Goal: Transaction & Acquisition: Purchase product/service

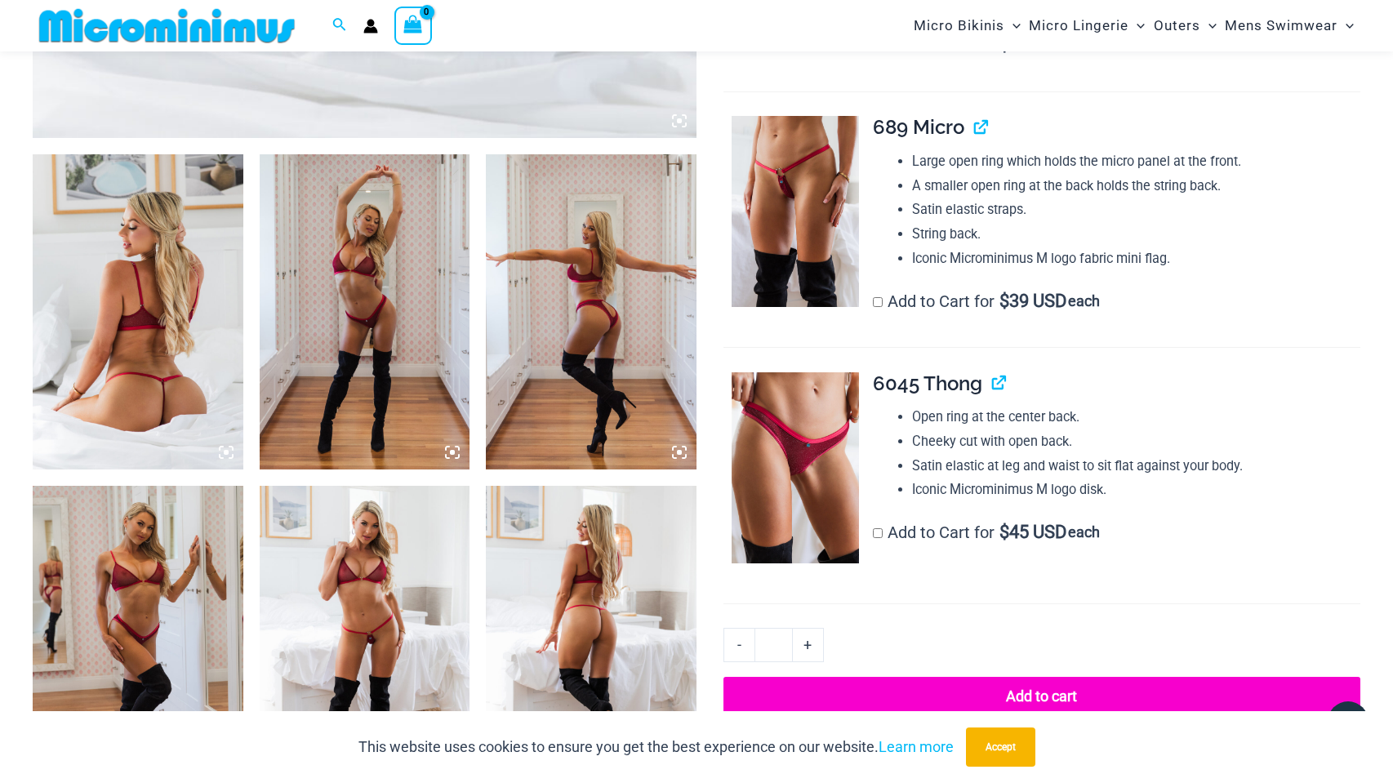
scroll to position [1041, 0]
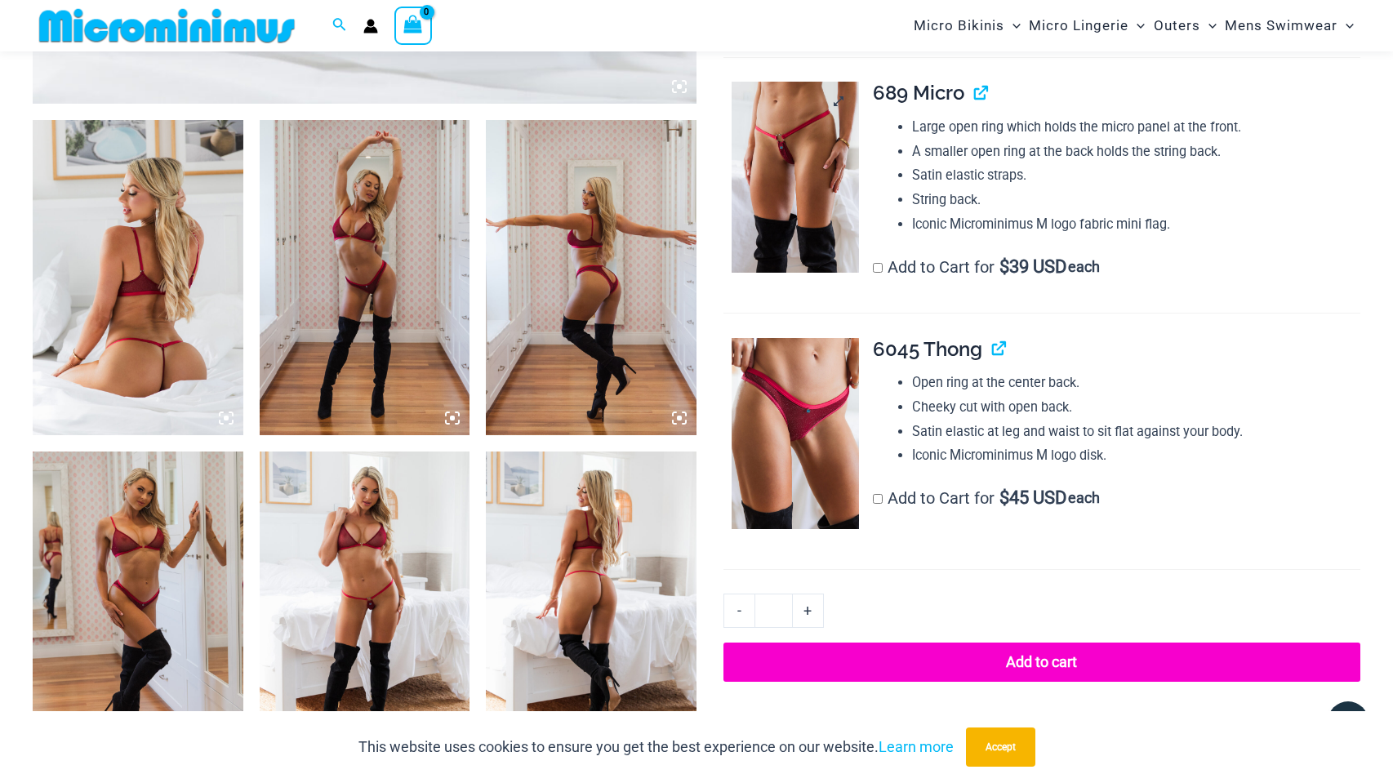
click at [788, 183] on img at bounding box center [795, 177] width 127 height 191
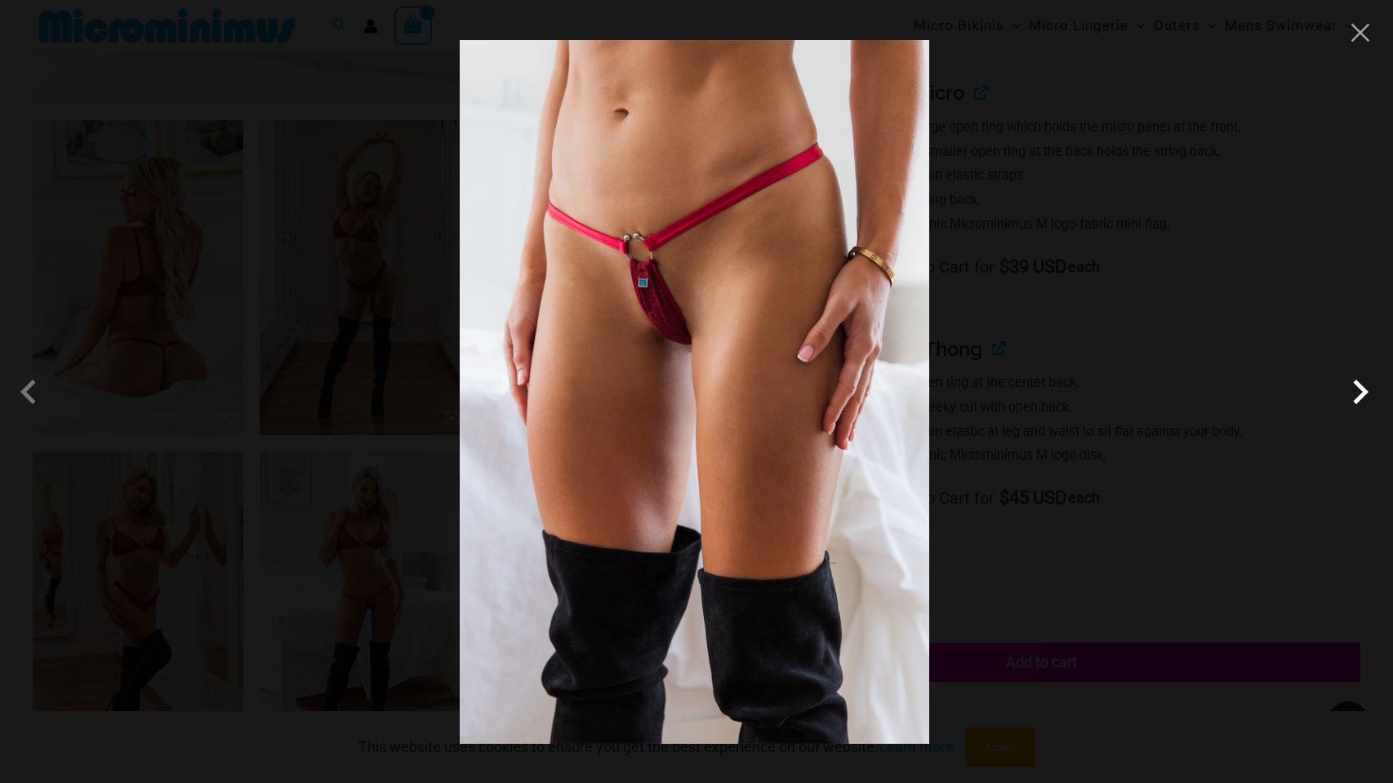
click at [1358, 380] on span at bounding box center [1360, 391] width 49 height 49
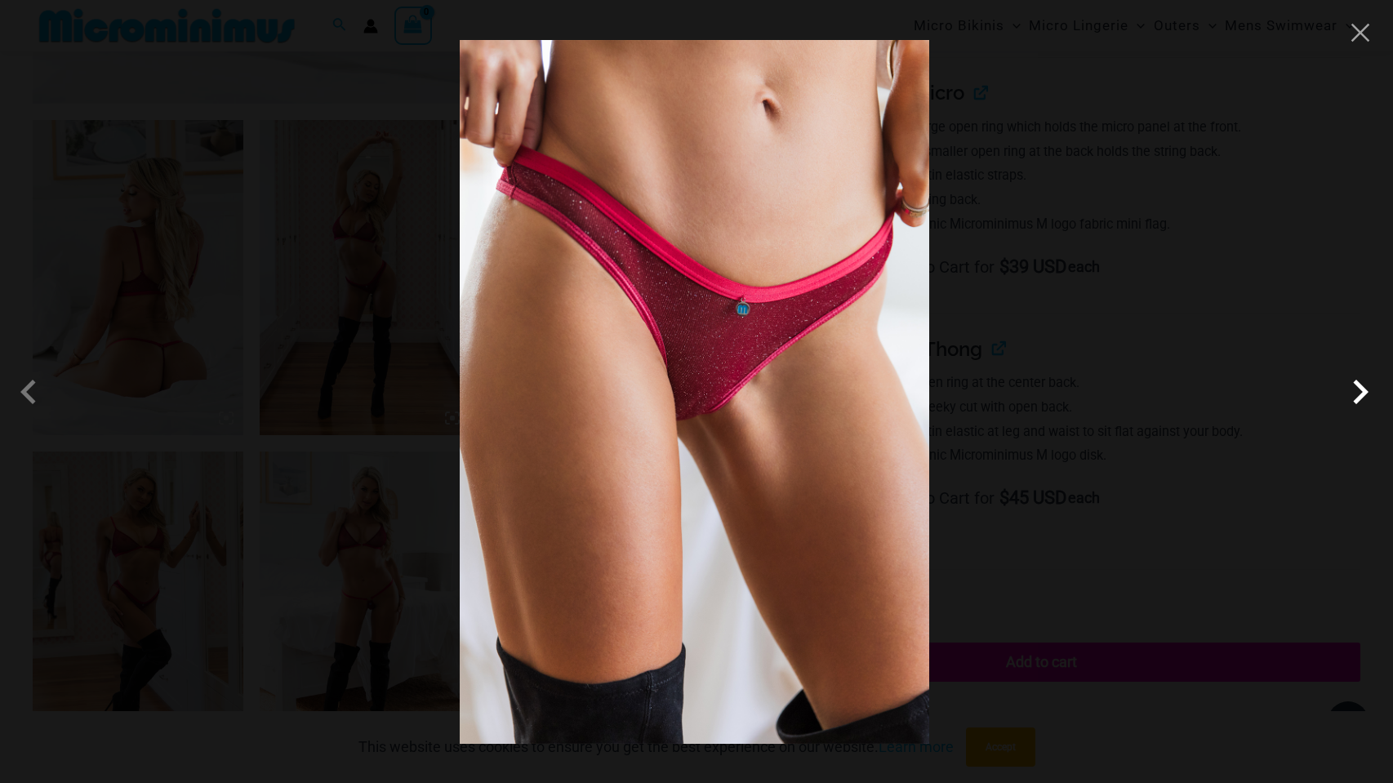
click at [1358, 380] on span at bounding box center [1360, 391] width 49 height 49
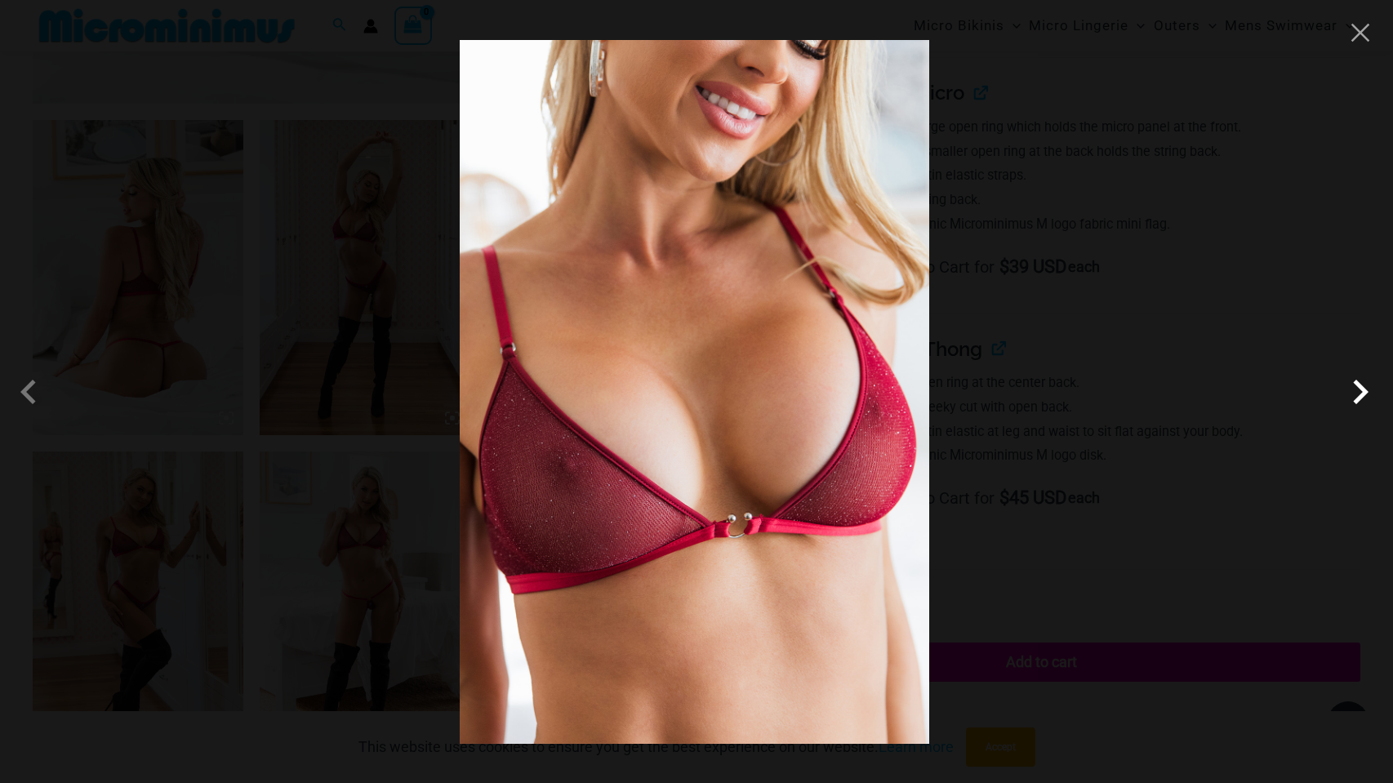
click at [1358, 380] on span at bounding box center [1360, 391] width 49 height 49
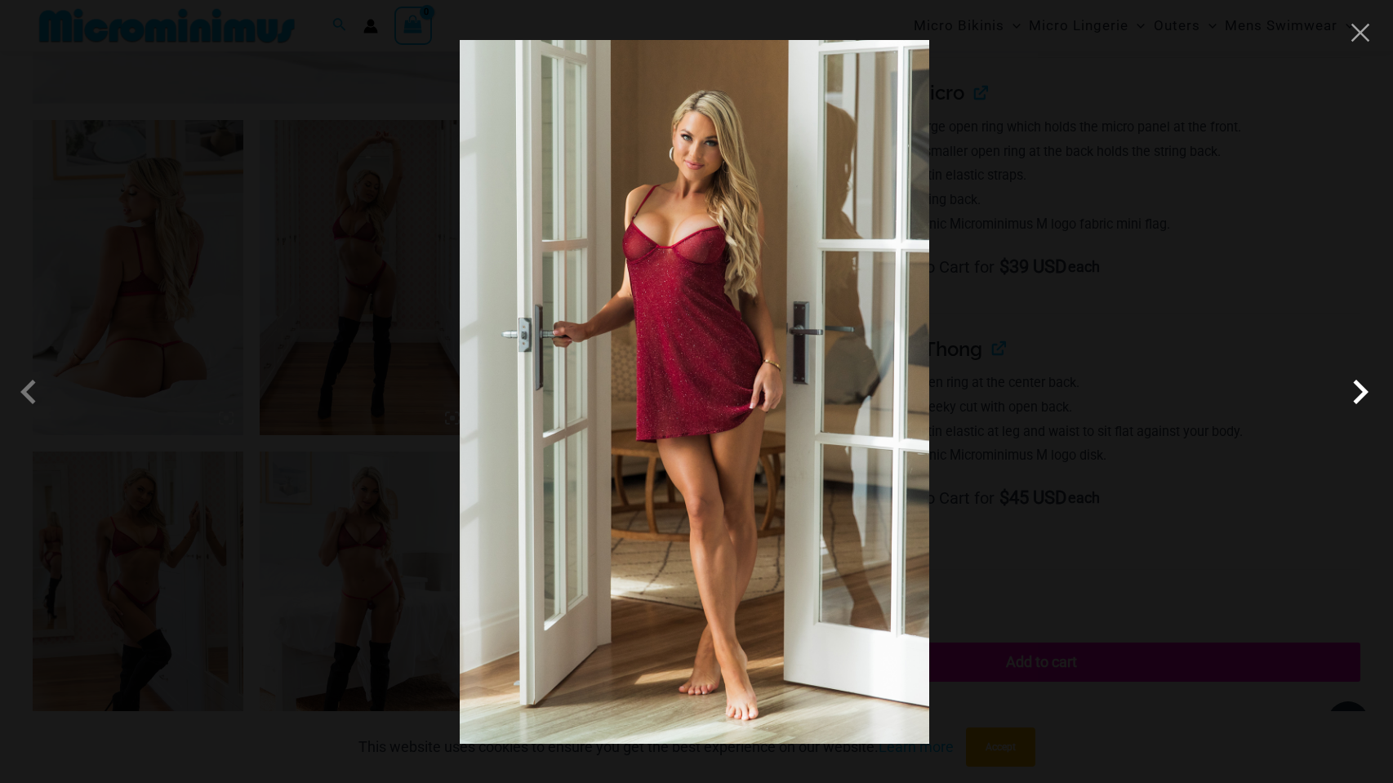
click at [1358, 380] on span at bounding box center [1360, 391] width 49 height 49
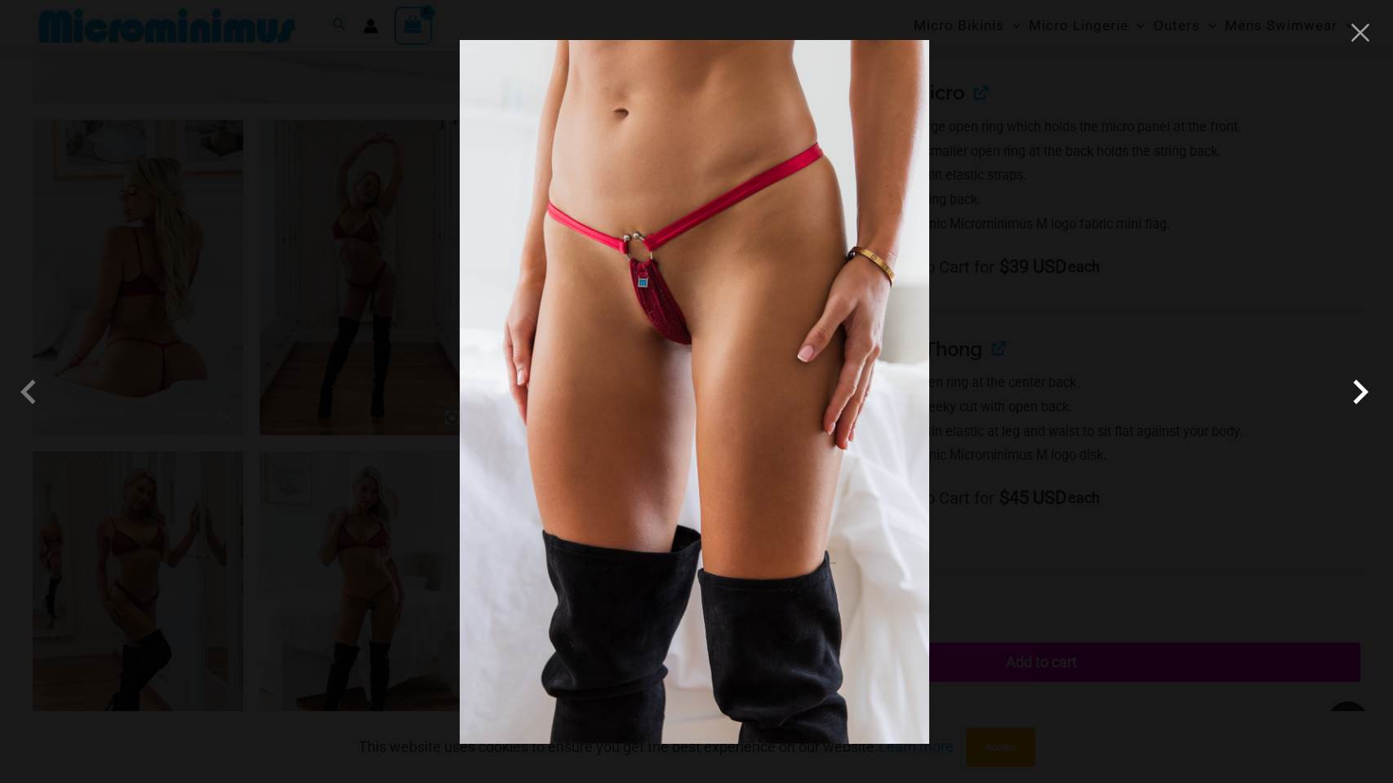
click at [1358, 380] on span at bounding box center [1360, 391] width 49 height 49
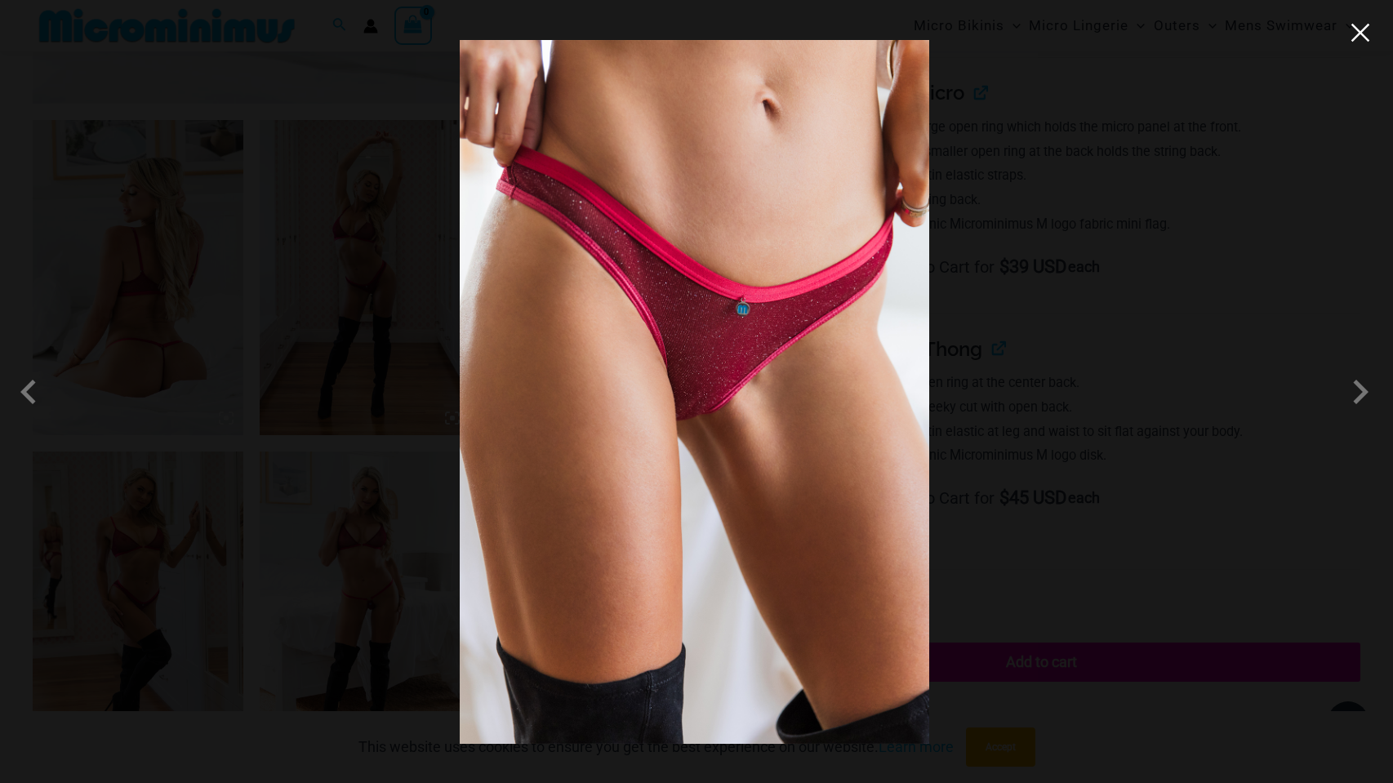
click at [1357, 30] on button "Close" at bounding box center [1360, 32] width 24 height 24
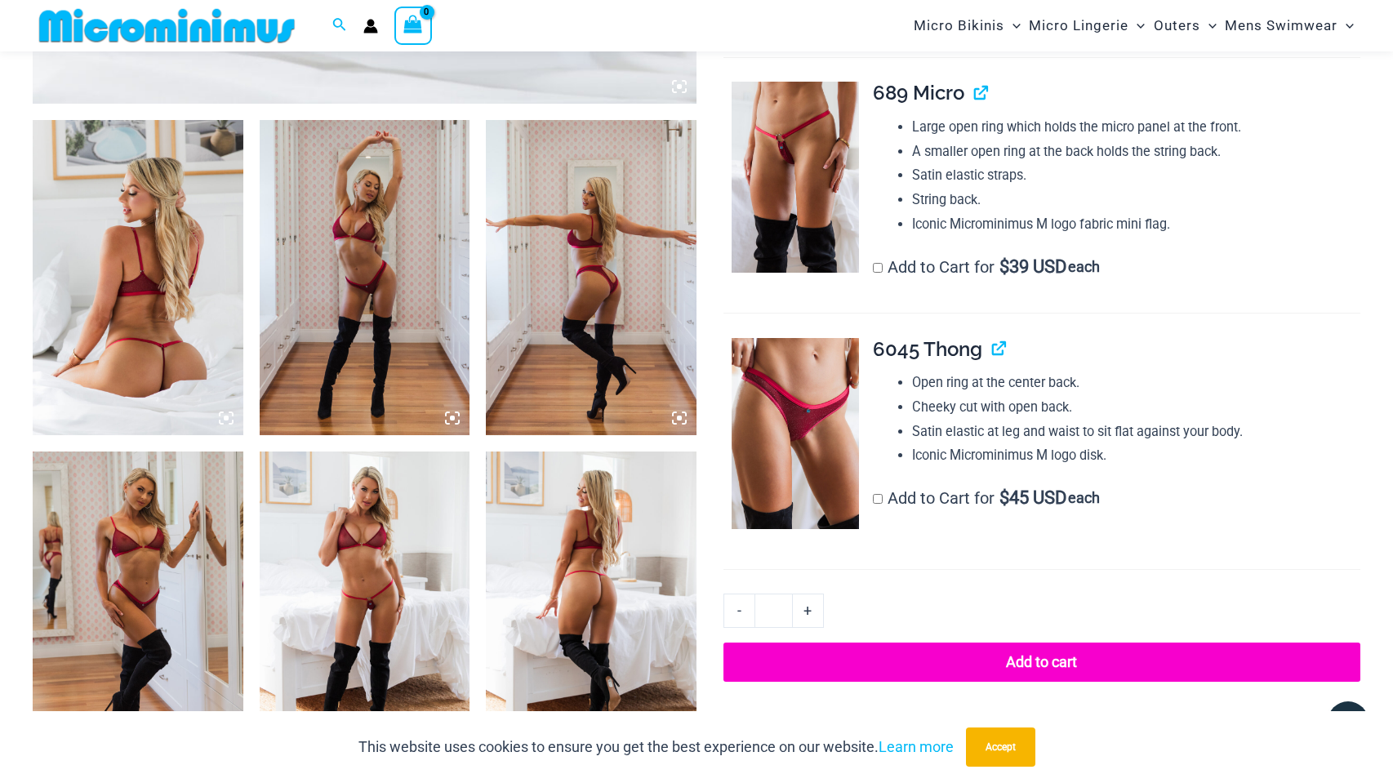
click at [363, 298] on img at bounding box center [365, 277] width 211 height 315
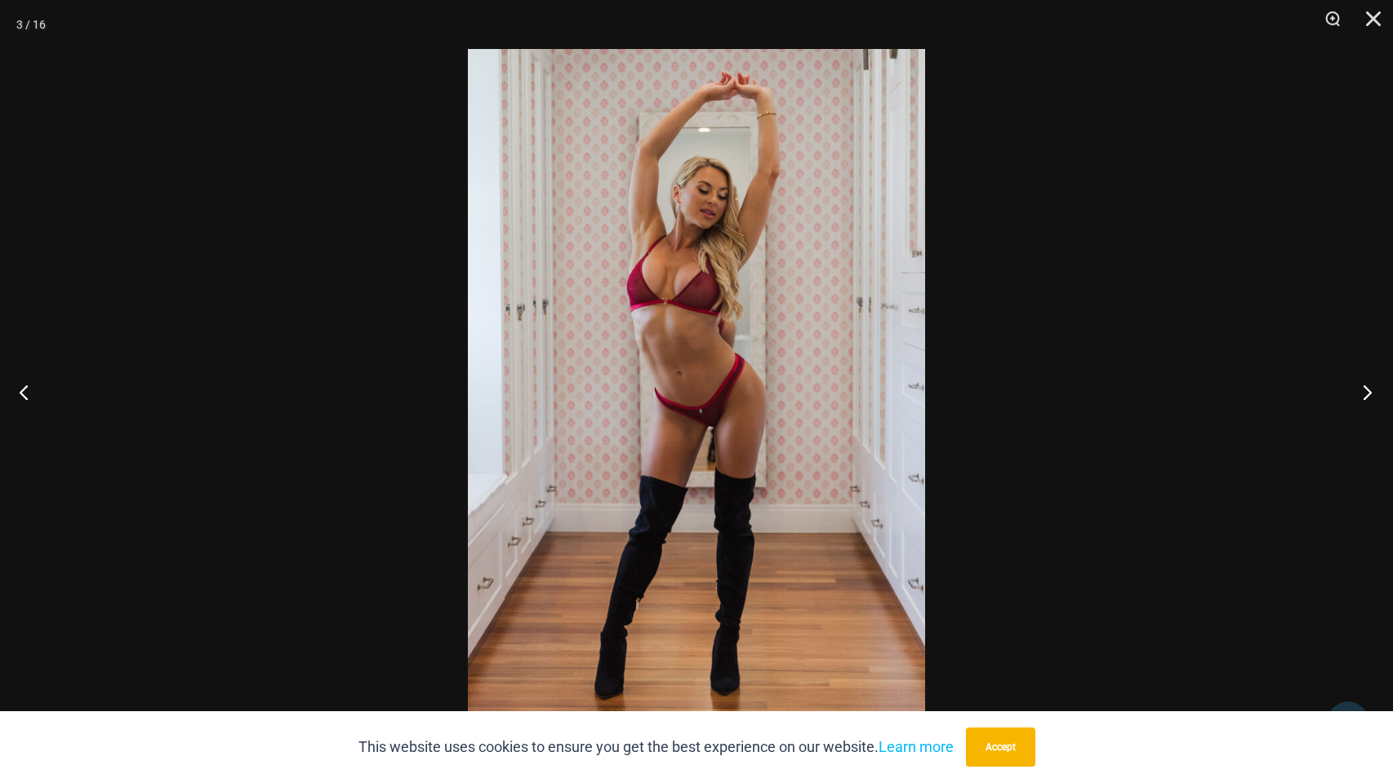
click at [1368, 389] on button "Next" at bounding box center [1362, 392] width 61 height 82
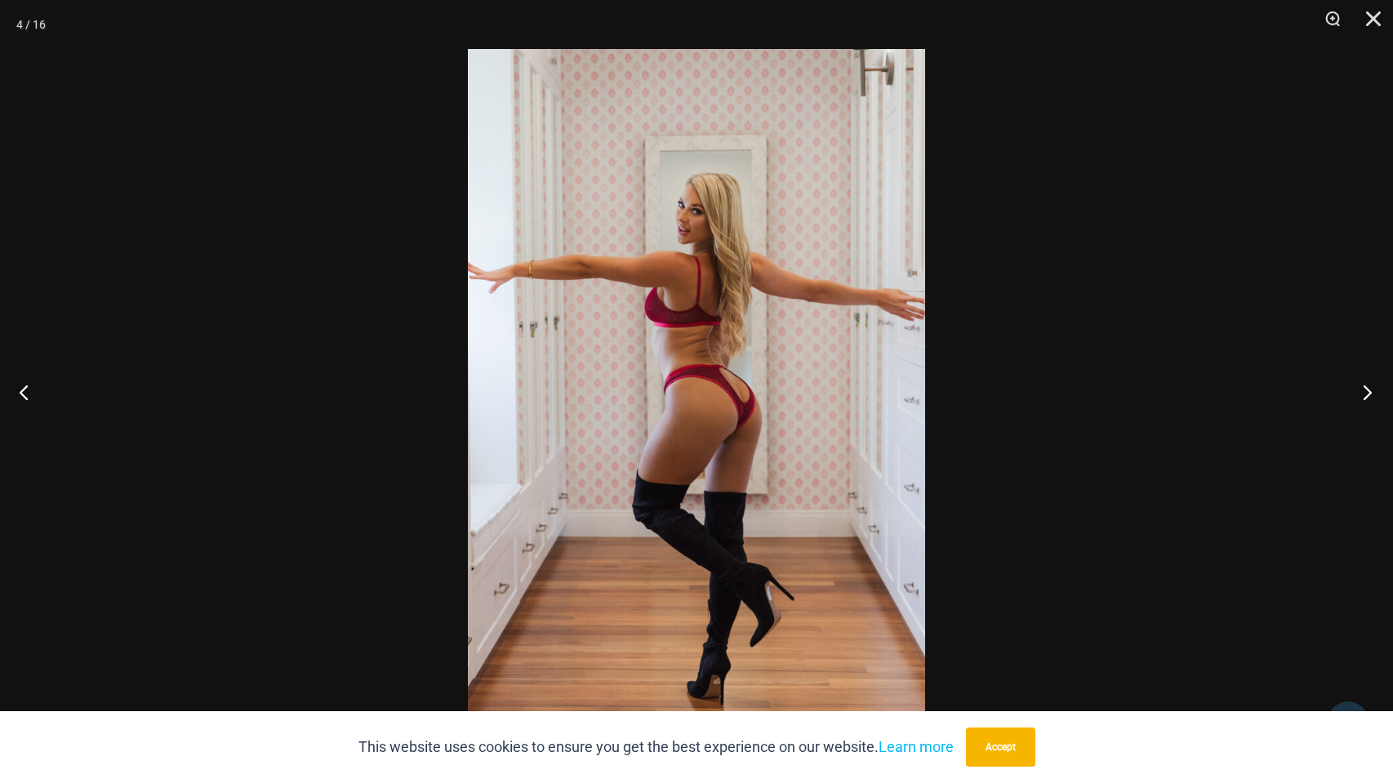
click at [1368, 389] on button "Next" at bounding box center [1362, 392] width 61 height 82
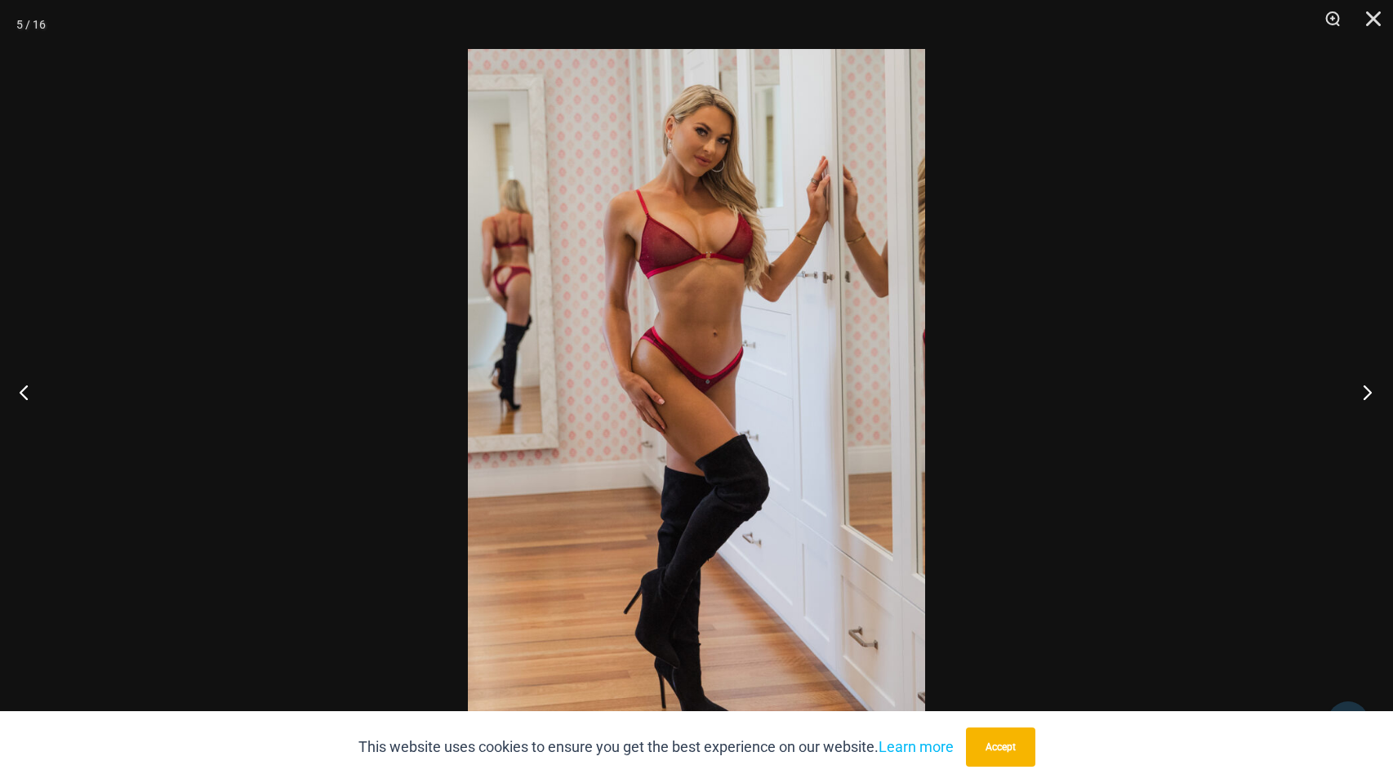
click at [1368, 389] on button "Next" at bounding box center [1362, 392] width 61 height 82
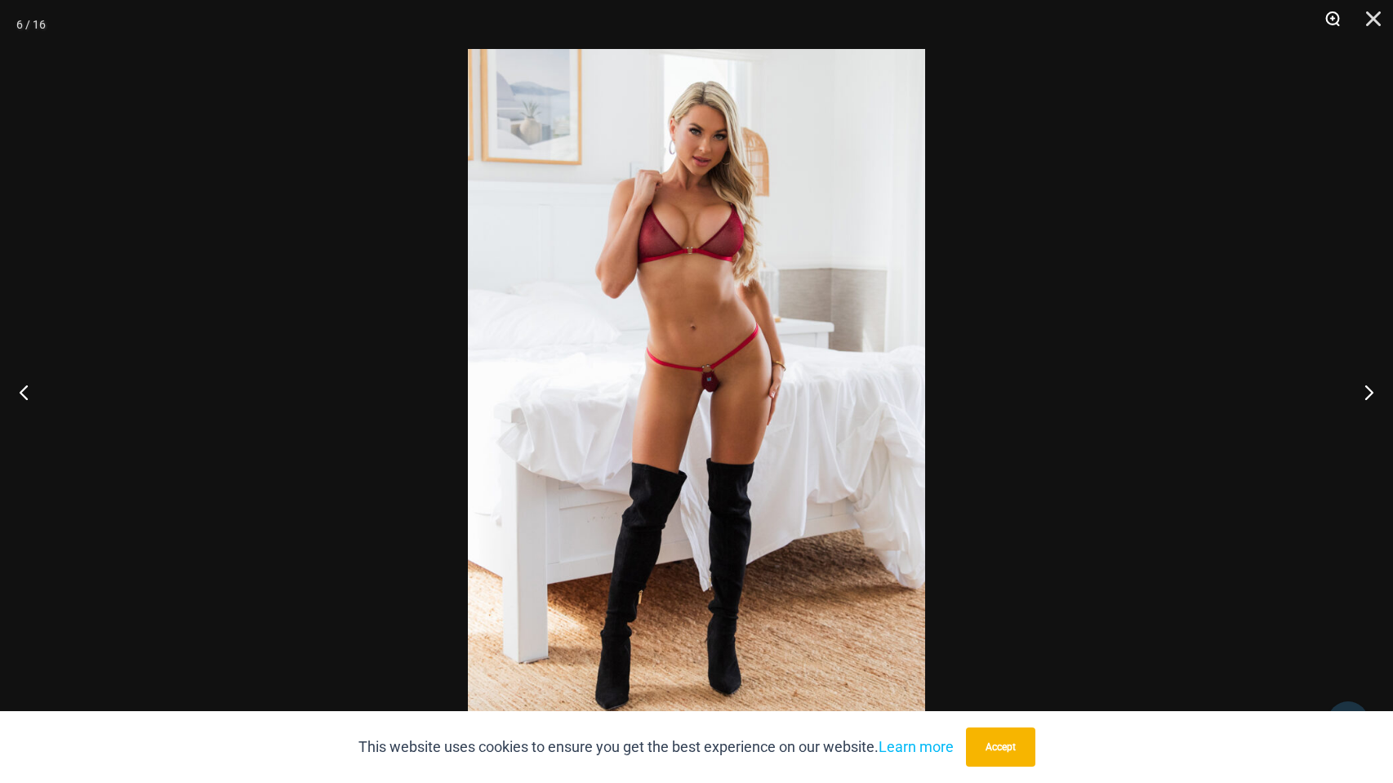
click at [1331, 13] on button "Zoom" at bounding box center [1326, 24] width 41 height 49
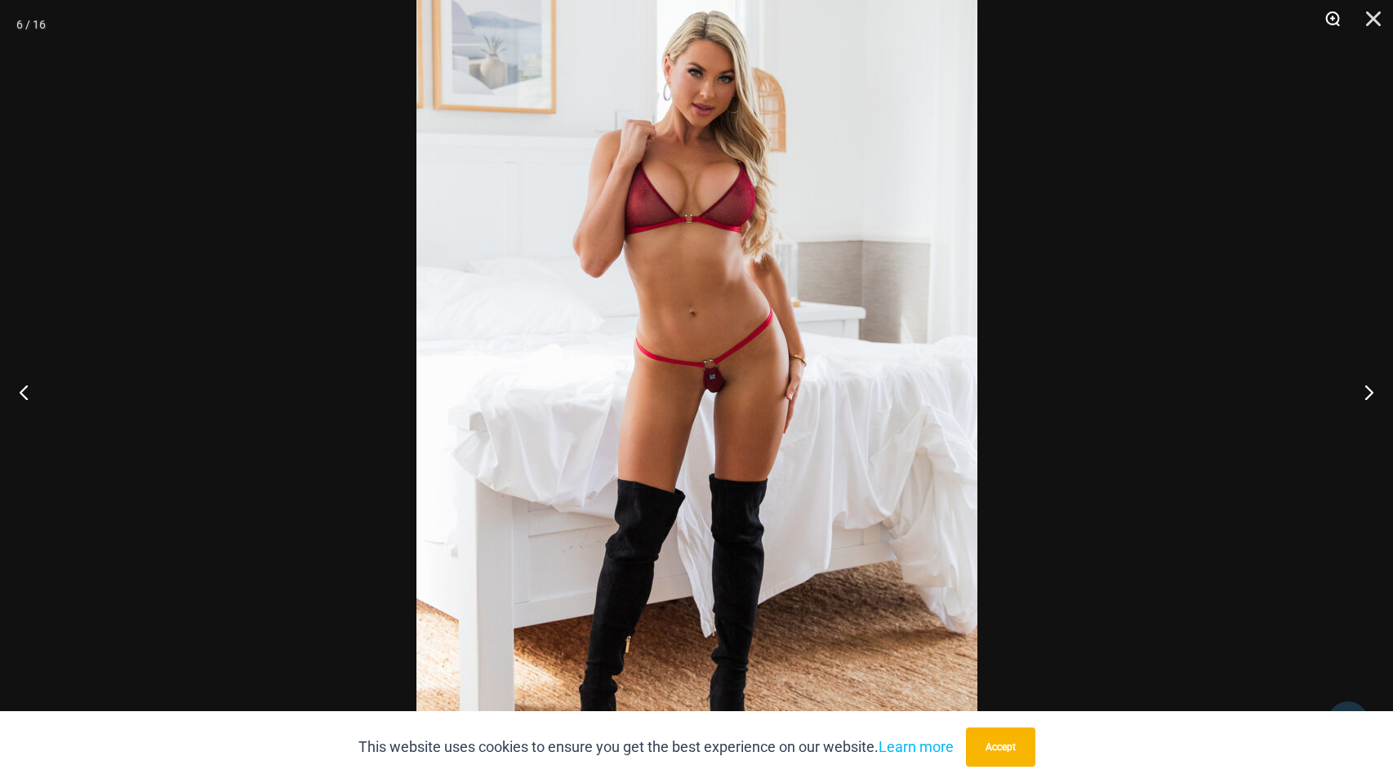
click at [1328, 15] on button "Zoom" at bounding box center [1326, 24] width 41 height 49
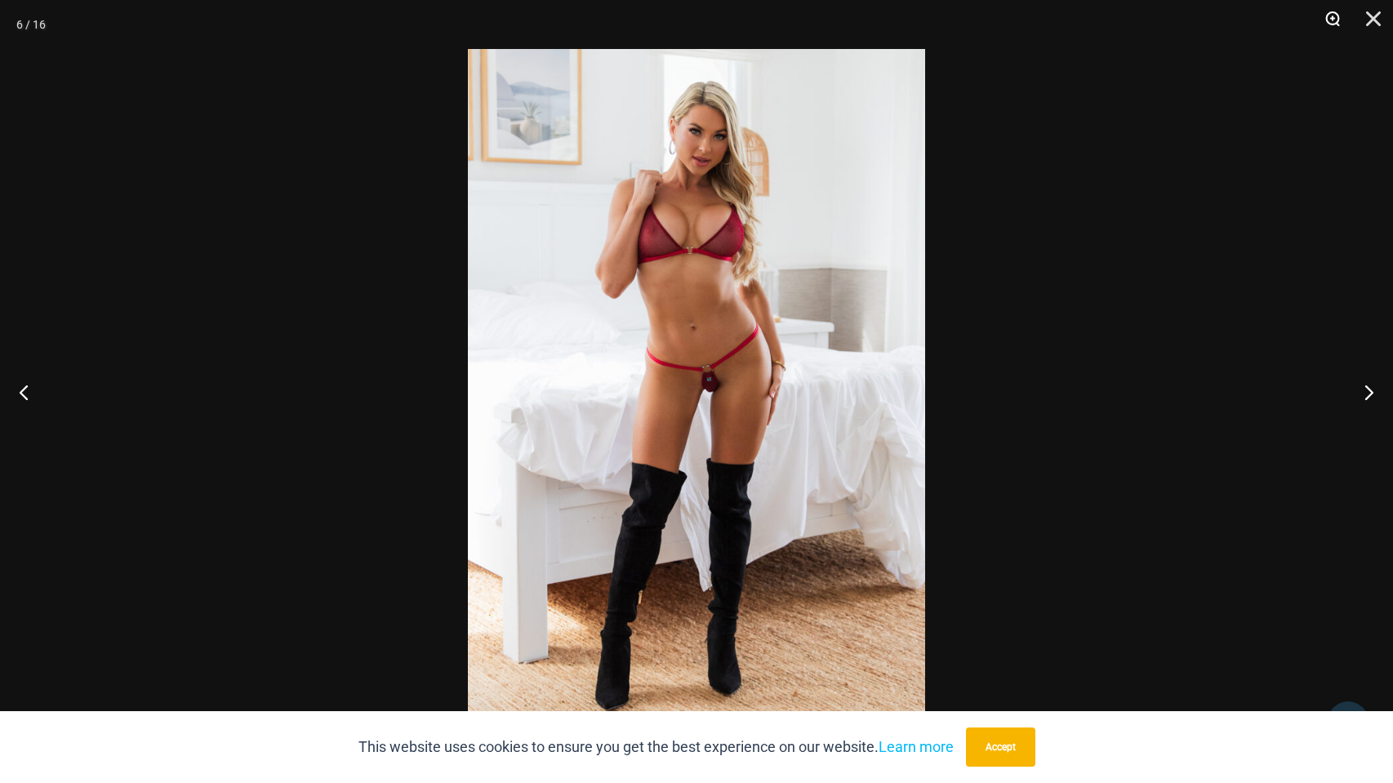
click at [1328, 15] on button "Zoom" at bounding box center [1326, 24] width 41 height 49
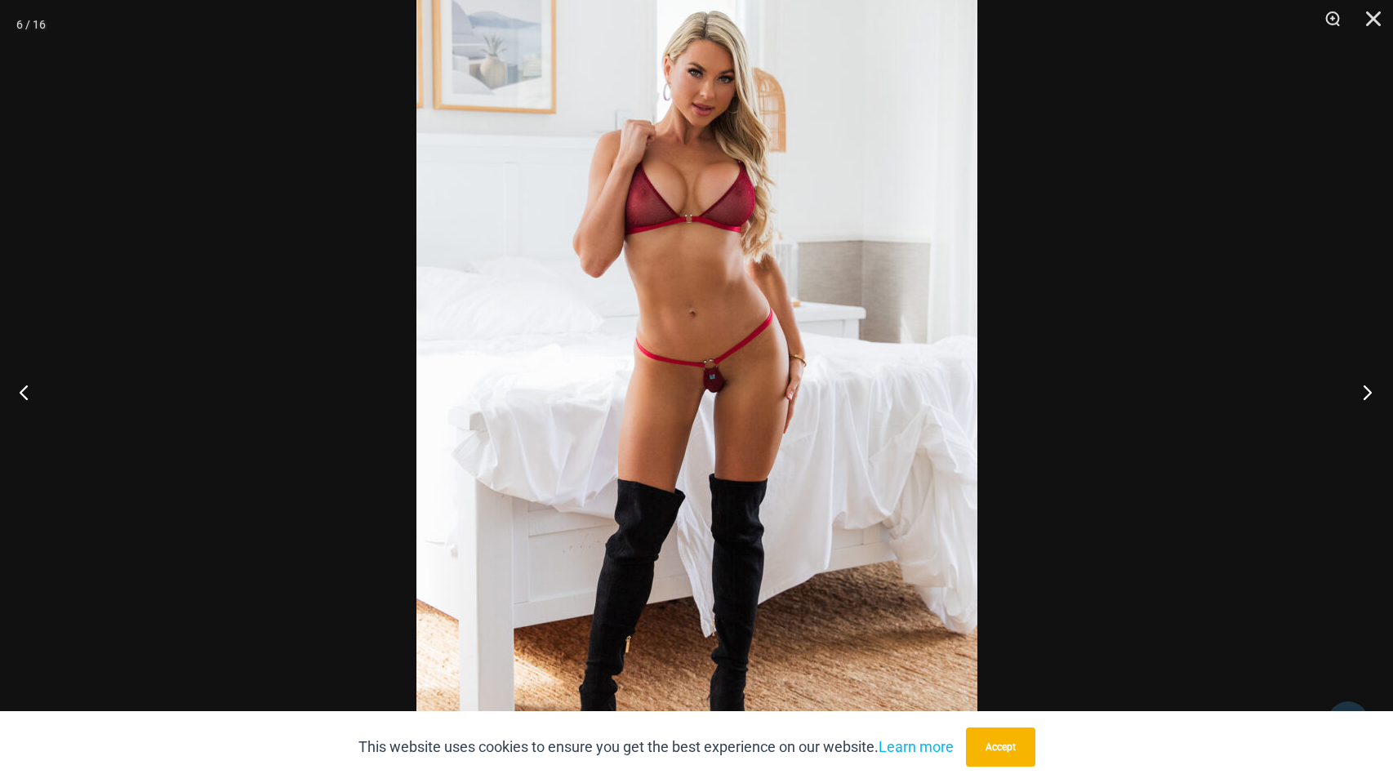
click at [1368, 387] on button "Next" at bounding box center [1362, 392] width 61 height 82
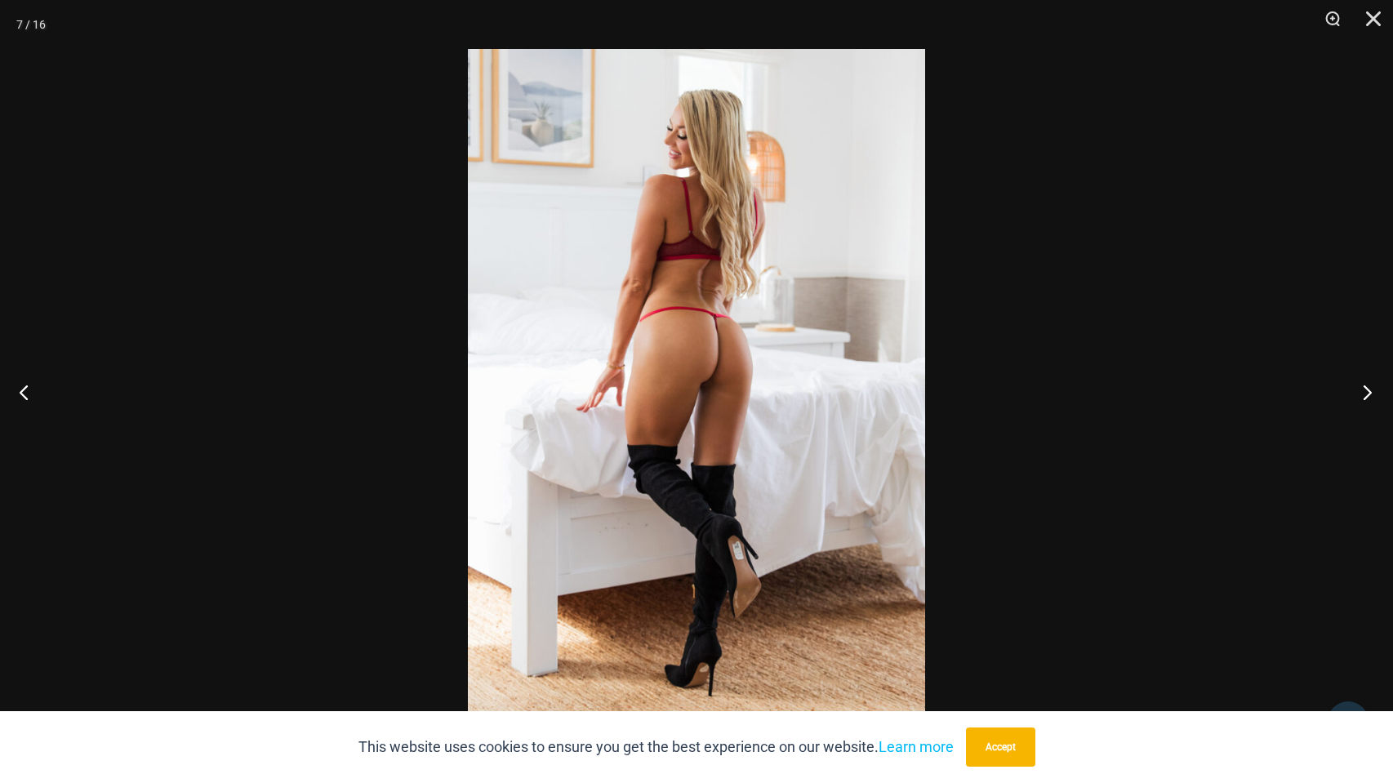
click at [1368, 387] on button "Next" at bounding box center [1362, 392] width 61 height 82
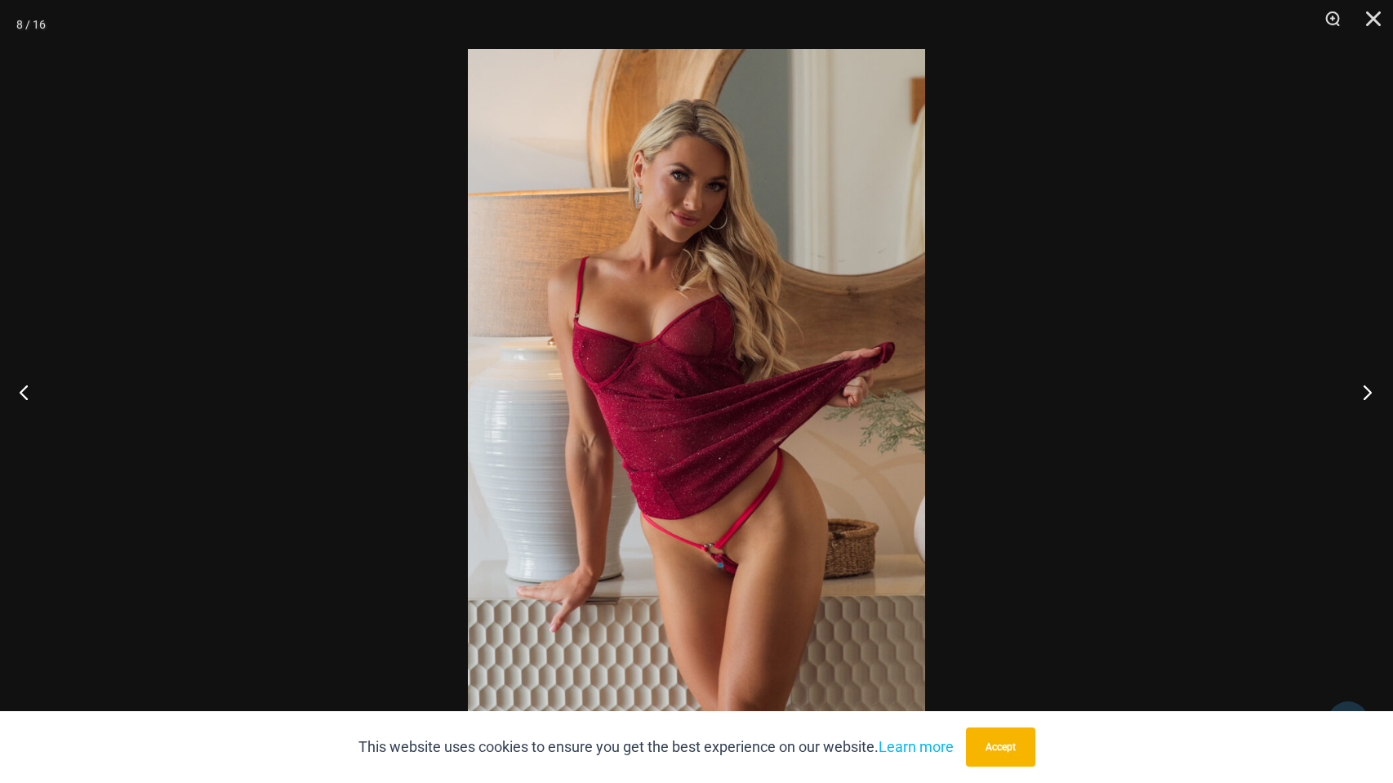
click at [1368, 387] on button "Next" at bounding box center [1362, 392] width 61 height 82
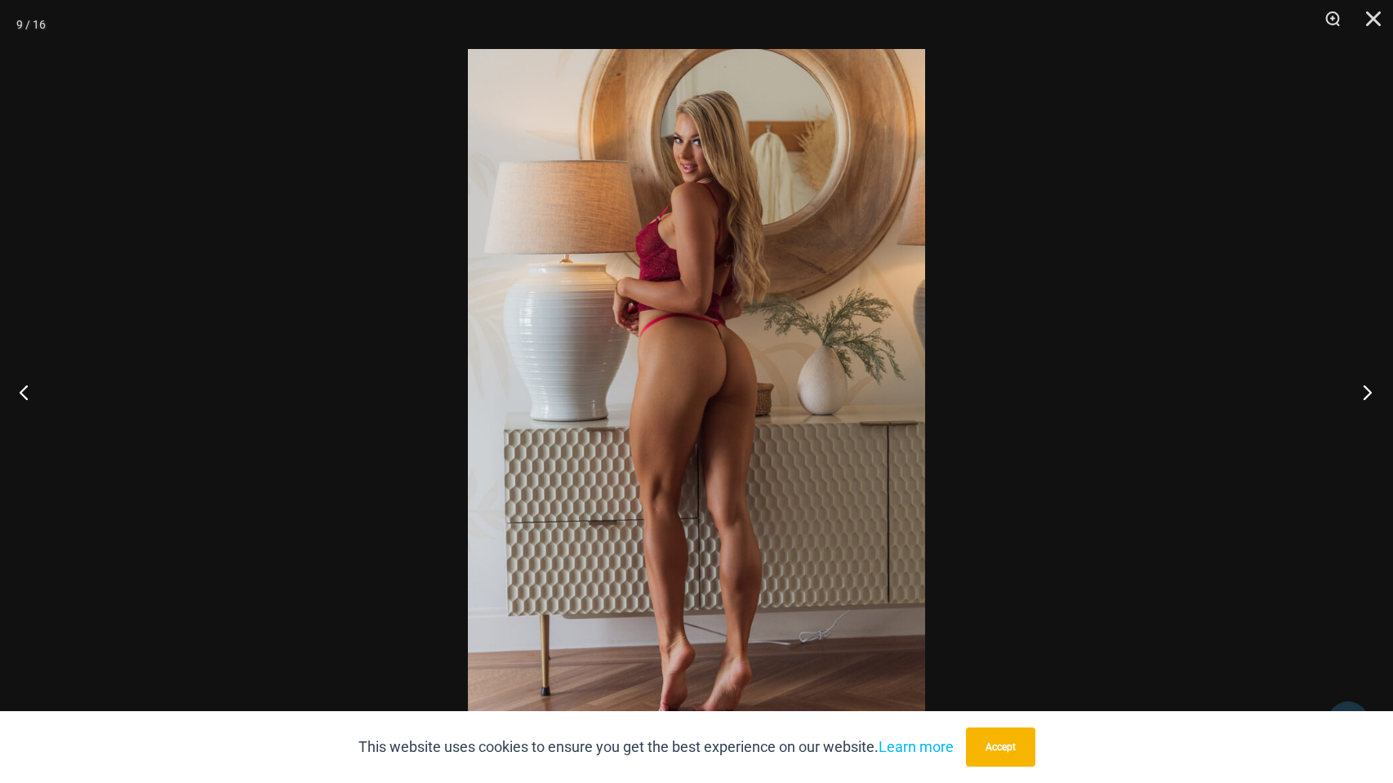
click at [1368, 387] on button "Next" at bounding box center [1362, 392] width 61 height 82
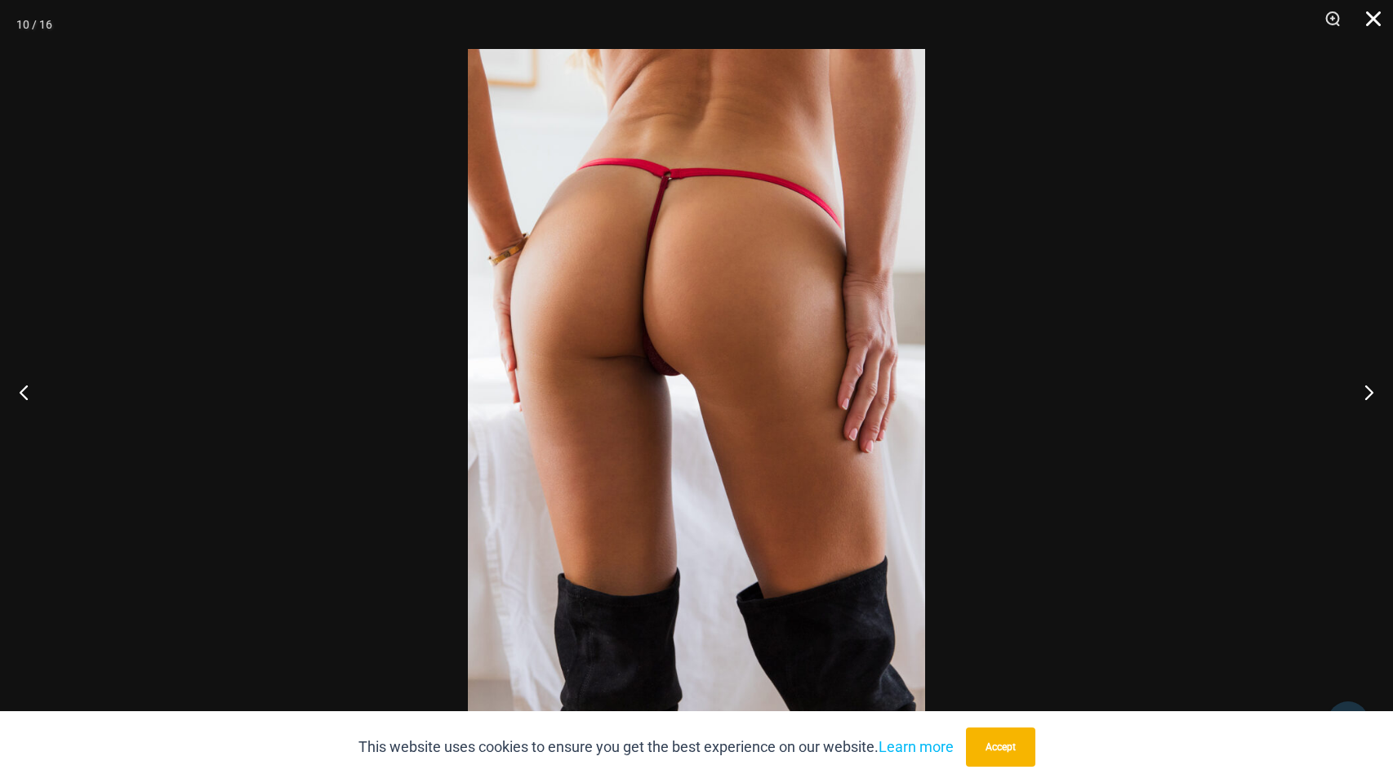
click at [1374, 7] on button "Close" at bounding box center [1367, 24] width 41 height 49
